Goal: Task Accomplishment & Management: Manage account settings

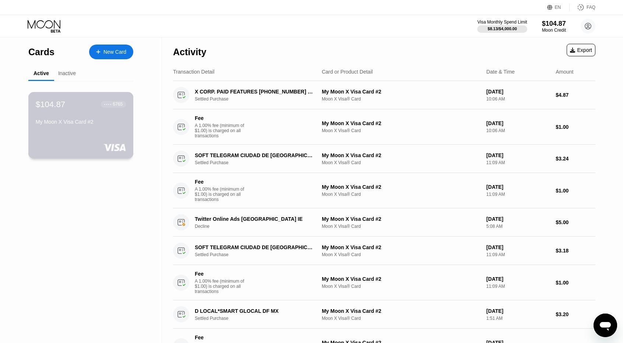
click at [92, 120] on div "$104.87 ● ● ● ● 6765 My Moon X Visa Card #2" at bounding box center [81, 113] width 90 height 28
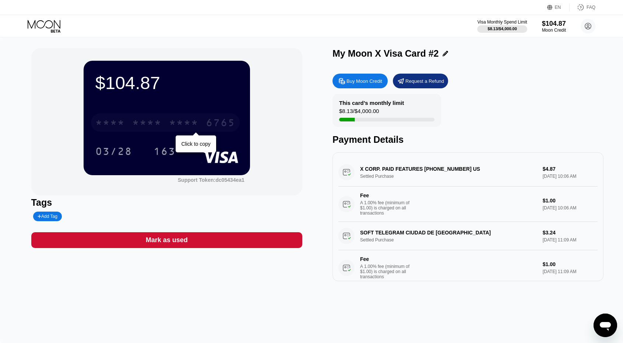
click at [215, 121] on div "6765" at bounding box center [220, 124] width 29 height 12
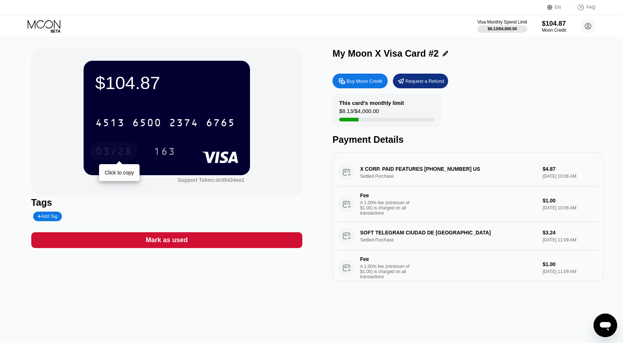
click at [132, 156] on div "03/28" at bounding box center [114, 151] width 48 height 18
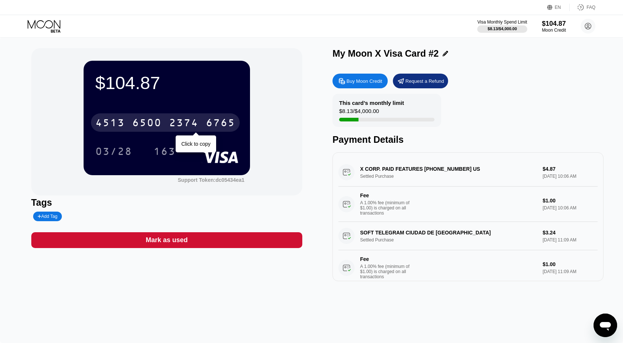
click at [171, 118] on div "4513 6500 2374 6765" at bounding box center [165, 122] width 149 height 18
click at [171, 118] on div "* * * * * * * * * * * * 6765" at bounding box center [165, 122] width 149 height 18
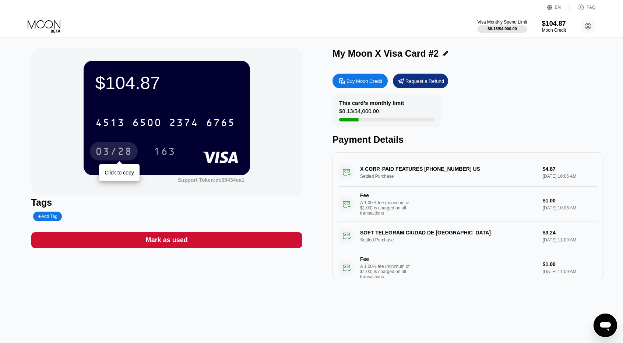
click at [122, 157] on div "03/28" at bounding box center [113, 152] width 37 height 12
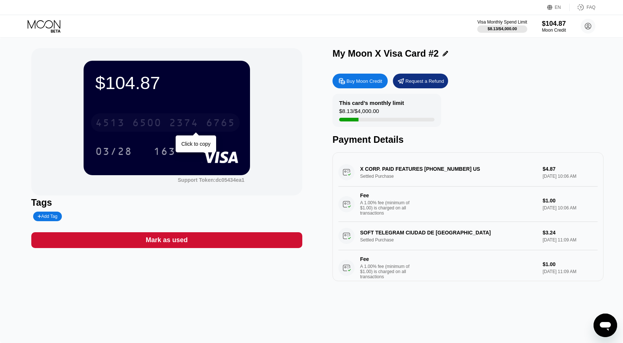
click at [191, 129] on div "2374" at bounding box center [183, 124] width 29 height 12
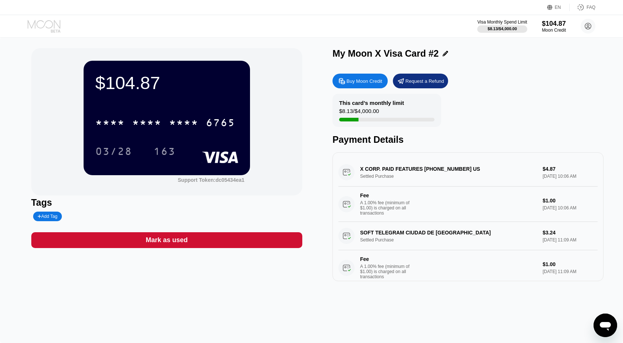
click at [46, 21] on icon at bounding box center [44, 24] width 33 height 8
